Goal: Task Accomplishment & Management: Manage account settings

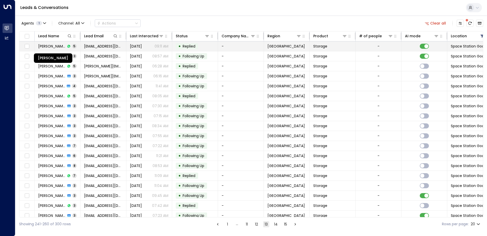
click at [45, 45] on span "[PERSON_NAME]" at bounding box center [51, 46] width 27 height 5
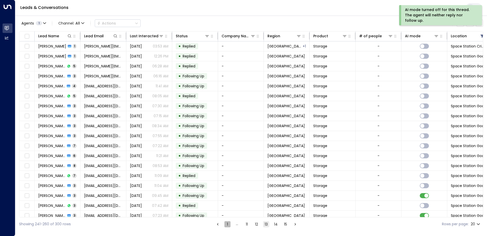
click at [227, 224] on button "1" at bounding box center [228, 224] width 6 height 6
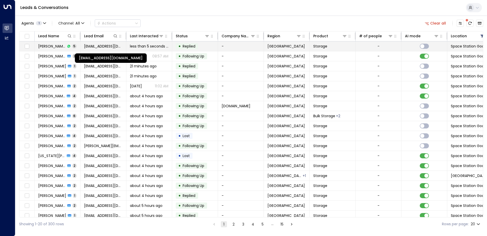
click at [91, 45] on span "[EMAIL_ADDRESS][DOMAIN_NAME]" at bounding box center [103, 46] width 38 height 5
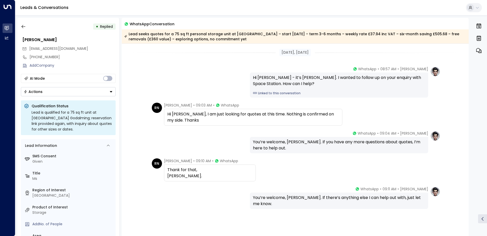
scroll to position [24, 0]
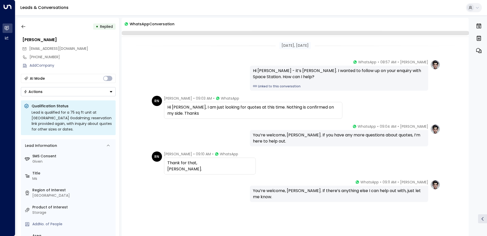
scroll to position [17, 0]
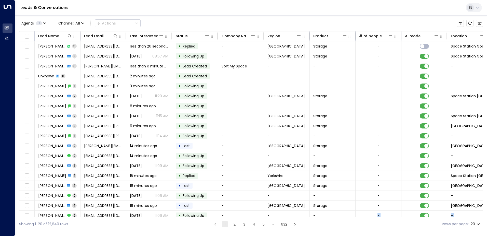
drag, startPoint x: 362, startPoint y: 217, endPoint x: 379, endPoint y: 216, distance: 16.6
click at [379, 216] on div "Lead Name Lead Email Last Interacted Status Company Name Region Product # of pe…" at bounding box center [251, 124] width 465 height 186
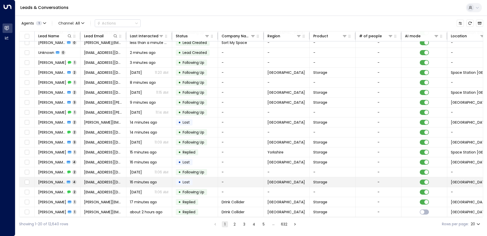
drag, startPoint x: 379, startPoint y: 216, endPoint x: 340, endPoint y: 179, distance: 53.2
click at [340, 179] on td "Storage" at bounding box center [333, 182] width 46 height 10
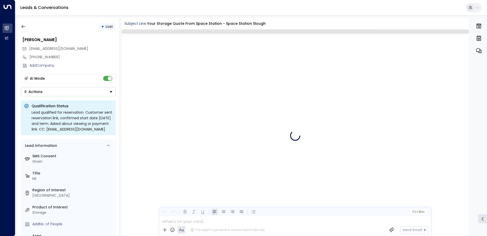
scroll to position [775, 0]
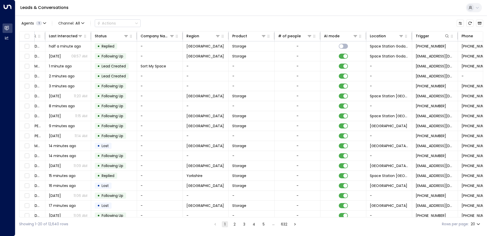
scroll to position [0, 88]
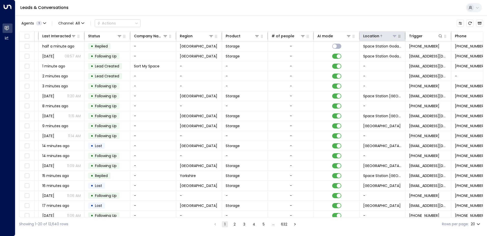
click at [395, 35] on icon at bounding box center [395, 36] width 4 height 2
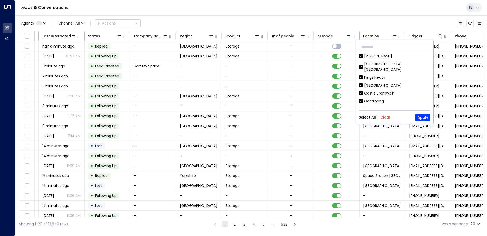
click at [384, 117] on button "Clear" at bounding box center [386, 117] width 10 height 4
click at [422, 117] on button "Apply" at bounding box center [423, 117] width 15 height 7
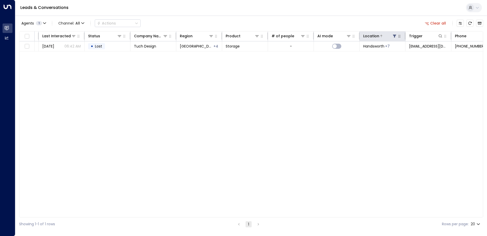
click at [395, 35] on icon at bounding box center [394, 36] width 3 height 3
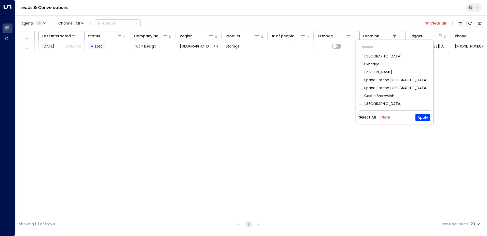
click at [384, 116] on button "Clear" at bounding box center [386, 117] width 10 height 4
click at [421, 118] on button "Apply" at bounding box center [423, 117] width 15 height 7
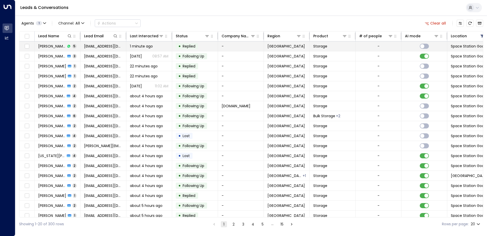
click at [139, 45] on span "1 minute ago" at bounding box center [141, 46] width 23 height 5
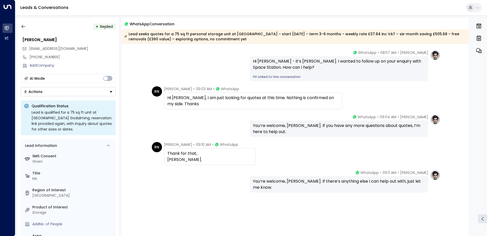
scroll to position [24, 0]
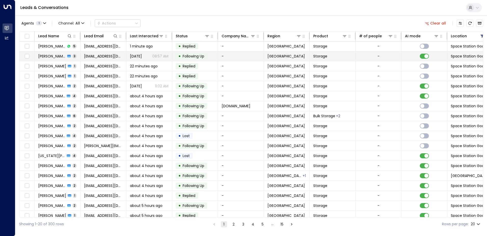
click at [56, 55] on span "[PERSON_NAME]" at bounding box center [52, 56] width 28 height 5
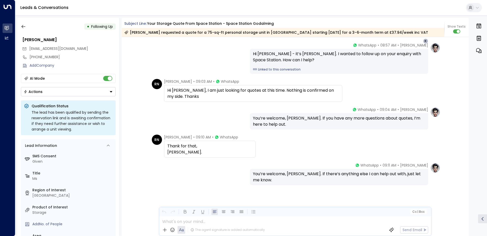
scroll to position [621, 0]
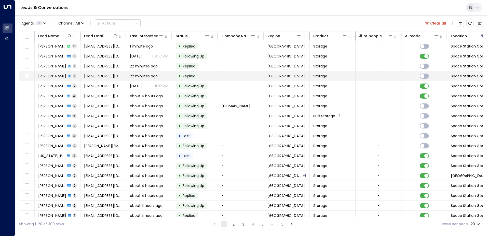
click at [104, 76] on span "[EMAIL_ADDRESS][DOMAIN_NAME]" at bounding box center [103, 75] width 38 height 5
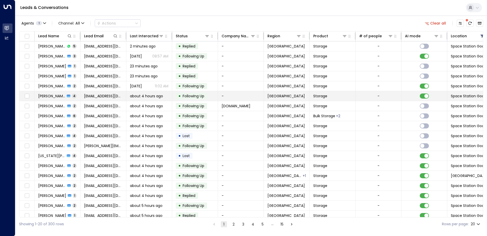
click at [45, 95] on span "[PERSON_NAME]" at bounding box center [51, 95] width 27 height 5
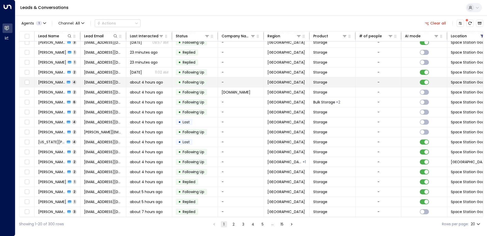
scroll to position [25, 0]
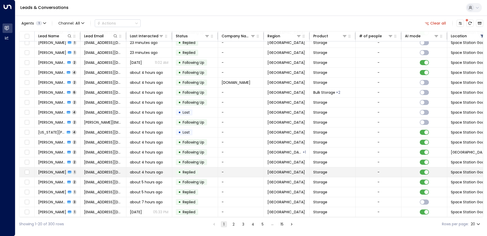
click at [187, 171] on span "Replied" at bounding box center [189, 171] width 13 height 5
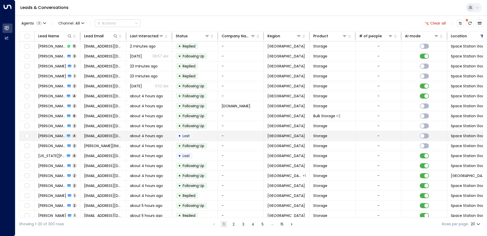
scroll to position [25, 0]
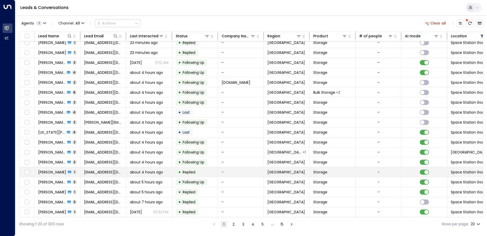
click at [187, 169] on span "Replied" at bounding box center [189, 171] width 13 height 5
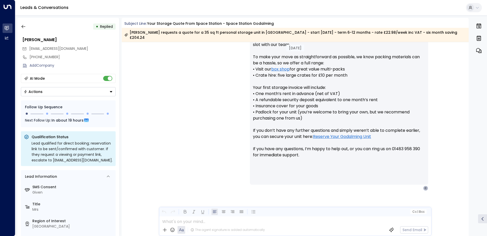
scroll to position [268, 0]
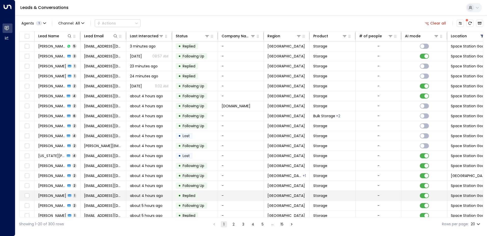
click at [137, 195] on span "about 4 hours ago" at bounding box center [146, 195] width 33 height 5
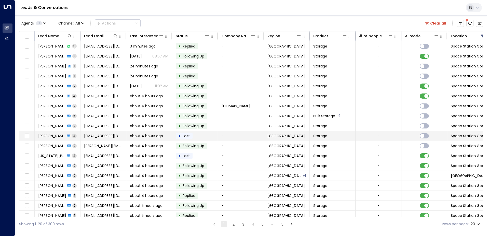
scroll to position [25, 0]
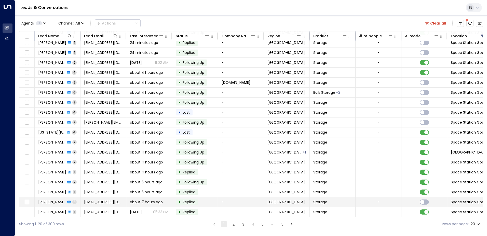
click at [55, 199] on span "[PERSON_NAME]" at bounding box center [52, 201] width 28 height 5
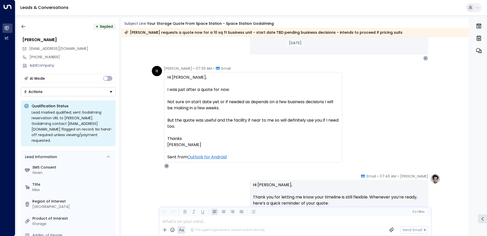
scroll to position [300, 0]
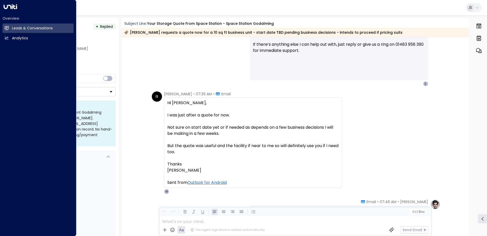
click at [141, 75] on div "[PERSON_NAME] • 02:08 AM • Email Hi [PERSON_NAME], Thank you for your interest …" at bounding box center [295, 4] width 347 height 163
